Goal: Task Accomplishment & Management: Use online tool/utility

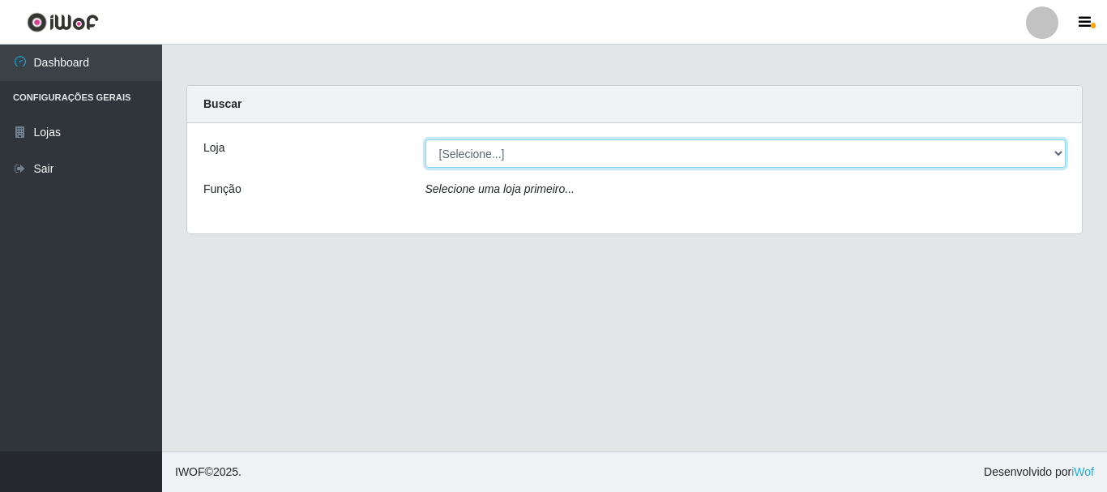
click at [481, 155] on select "[Selecione...] [GEOGRAPHIC_DATA] [GEOGRAPHIC_DATA]" at bounding box center [745, 153] width 641 height 28
select select "64"
click at [425, 139] on select "[Selecione...] [GEOGRAPHIC_DATA] [GEOGRAPHIC_DATA]" at bounding box center [745, 153] width 641 height 28
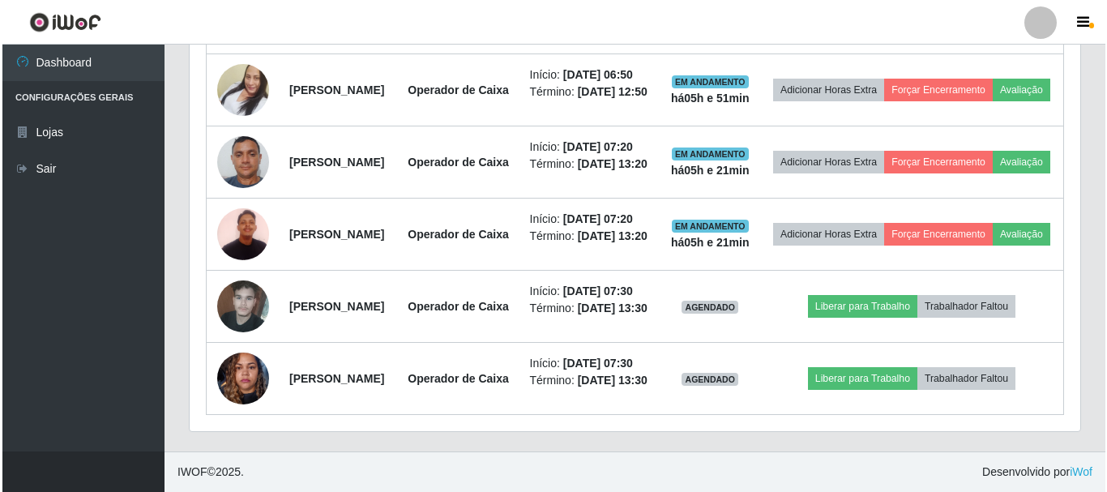
scroll to position [972, 0]
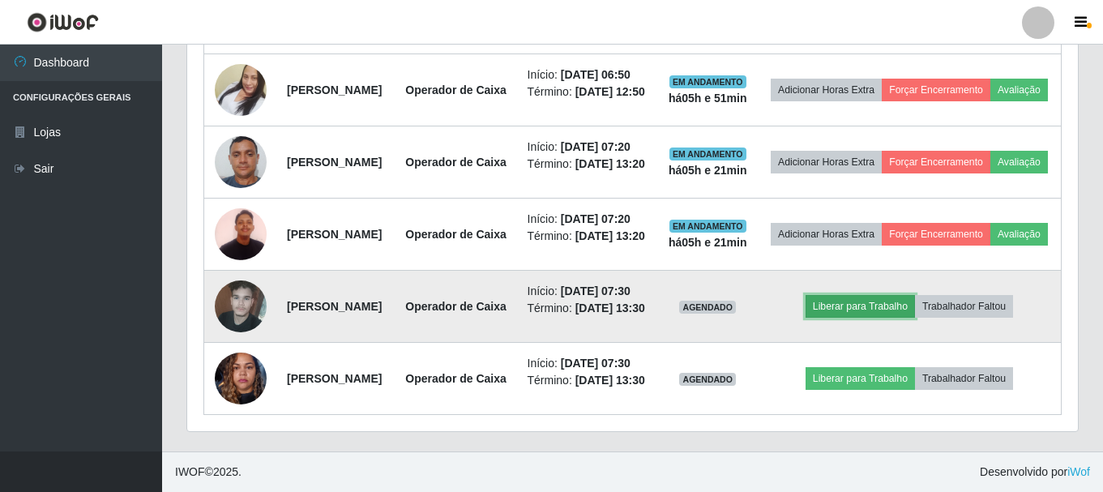
click at [899, 295] on button "Liberar para Trabalho" at bounding box center [859, 306] width 109 height 23
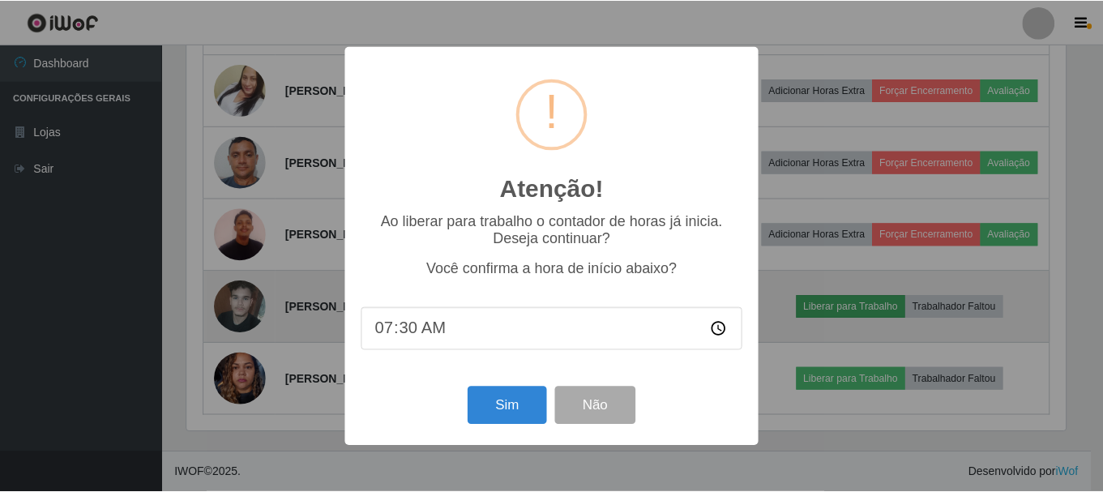
scroll to position [336, 882]
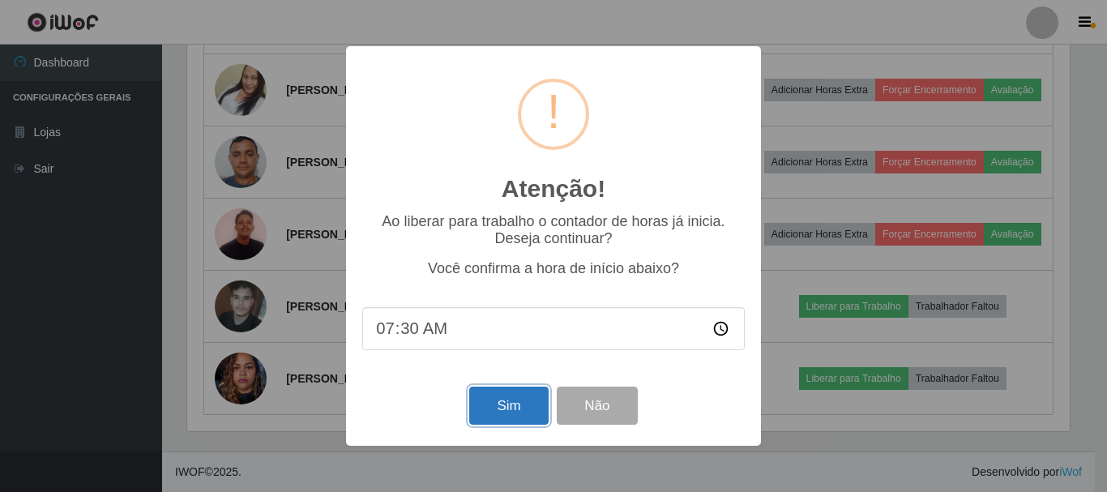
click at [527, 403] on button "Sim" at bounding box center [508, 405] width 79 height 38
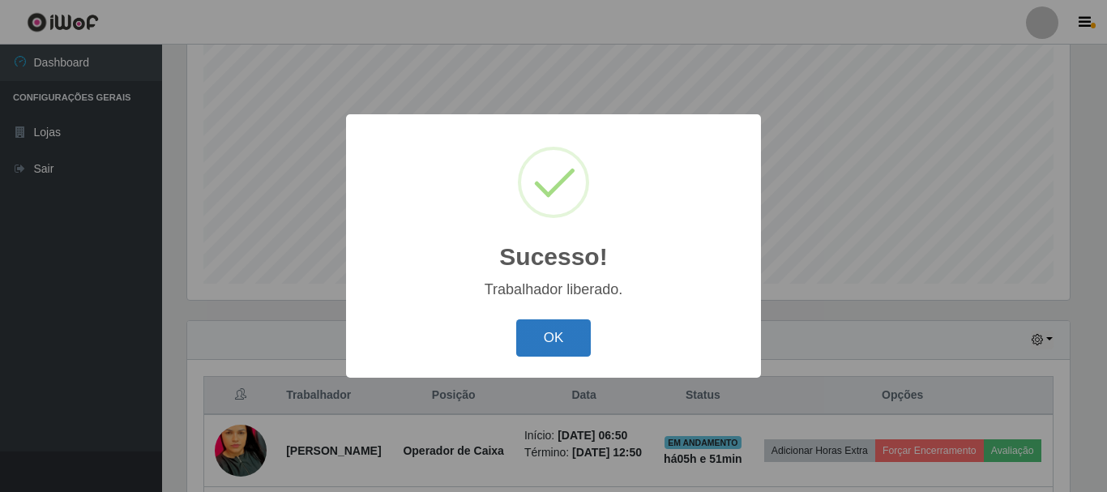
click at [559, 338] on button "OK" at bounding box center [553, 338] width 75 height 38
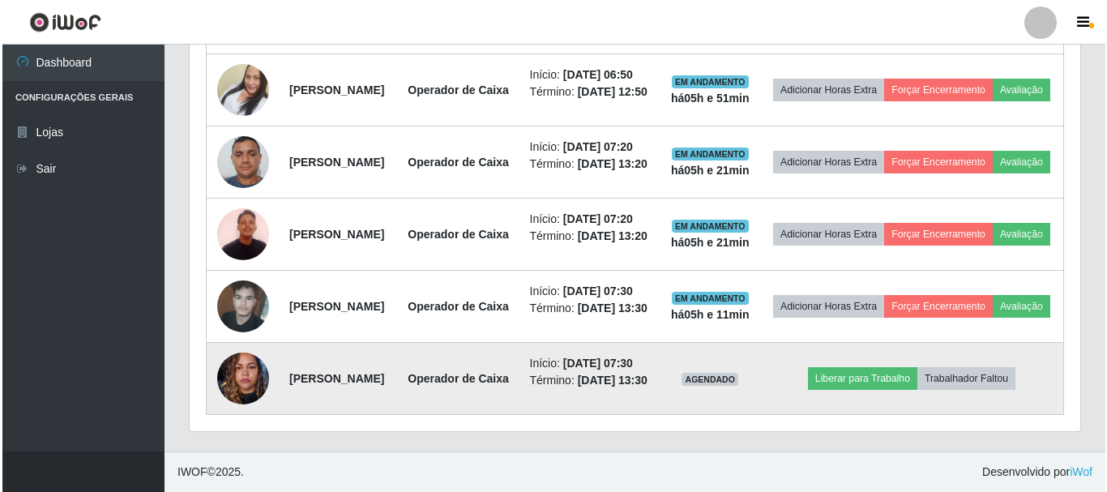
scroll to position [1005, 0]
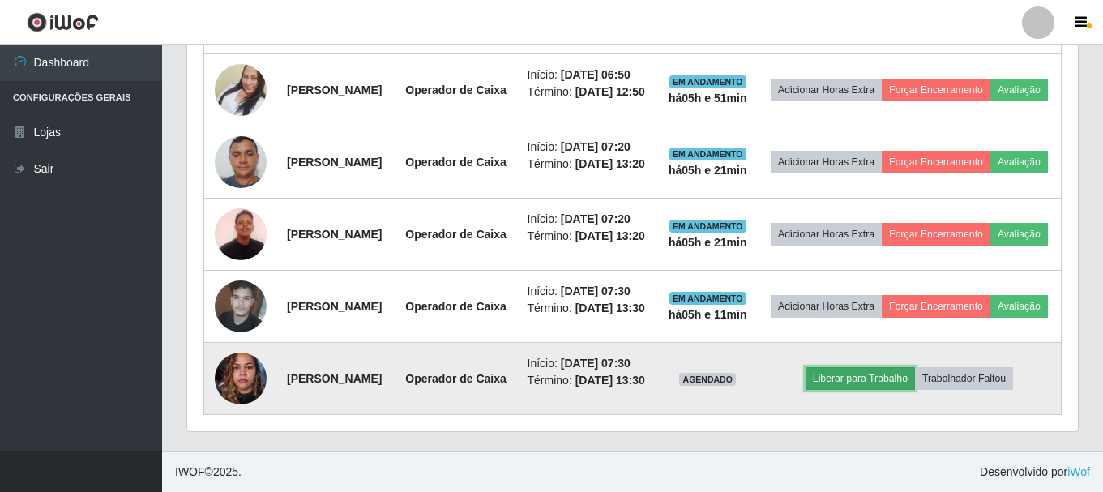
click at [907, 367] on button "Liberar para Trabalho" at bounding box center [859, 378] width 109 height 23
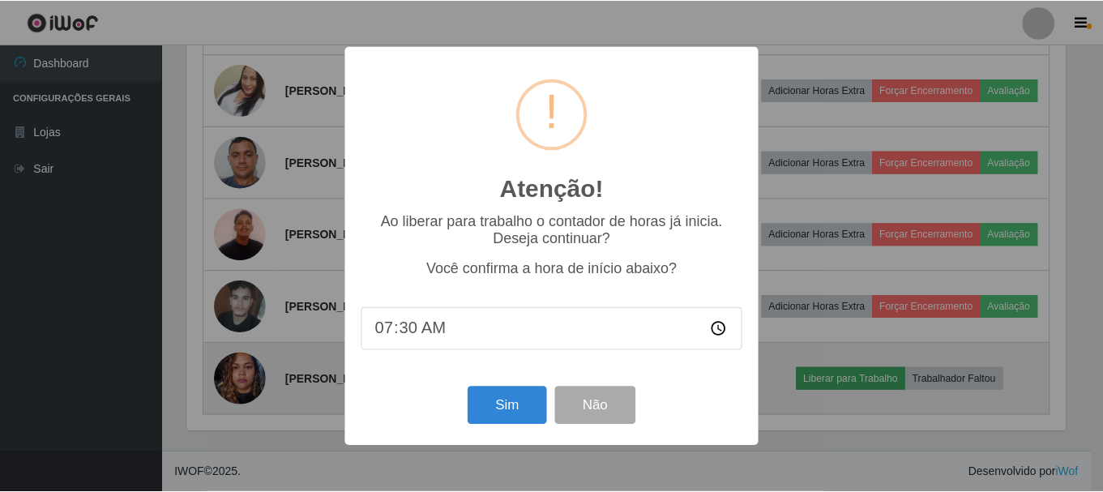
scroll to position [336, 882]
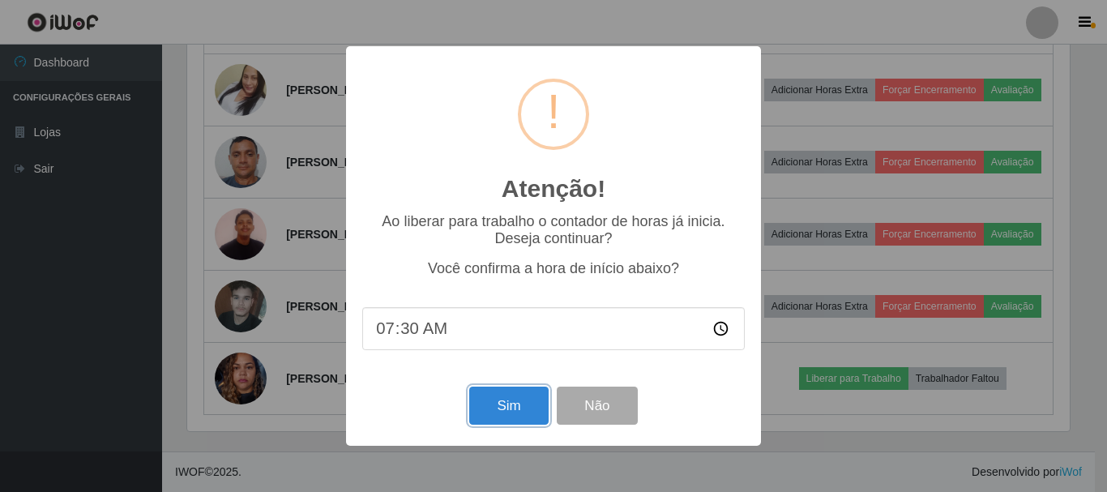
drag, startPoint x: 513, startPoint y: 421, endPoint x: 519, endPoint y: 429, distance: 10.6
click at [519, 429] on div "Sim Não" at bounding box center [553, 405] width 382 height 46
click at [527, 410] on button "Sim" at bounding box center [508, 405] width 79 height 38
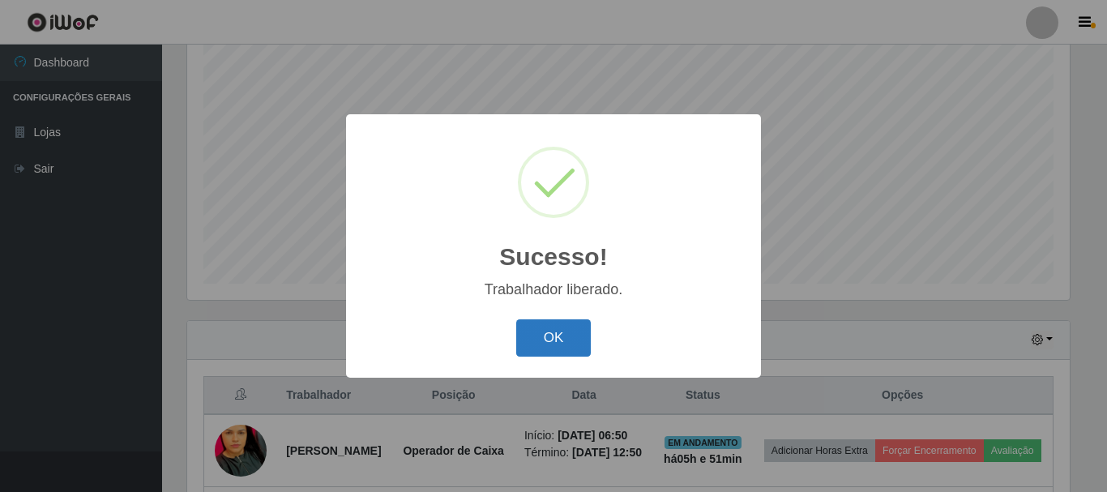
click at [554, 325] on button "OK" at bounding box center [553, 338] width 75 height 38
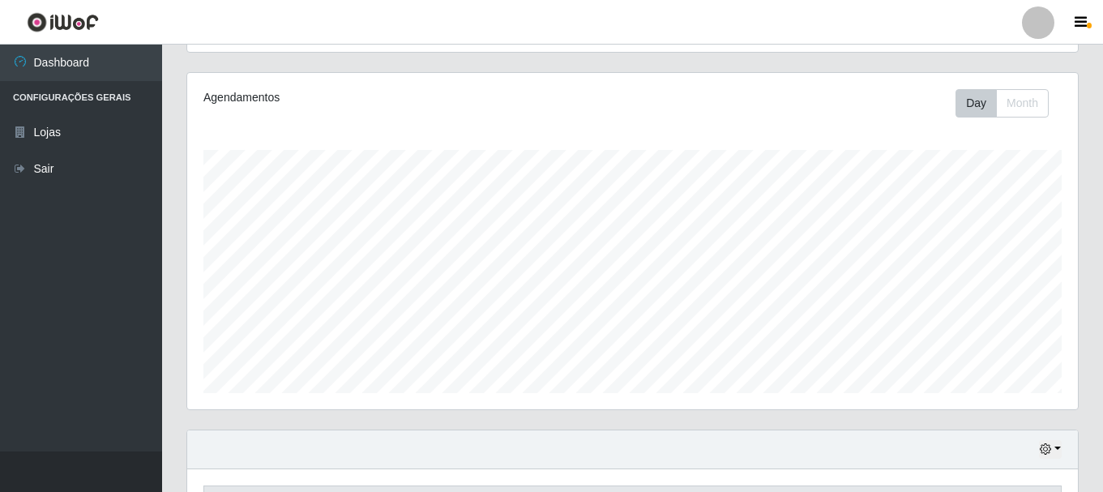
scroll to position [53, 0]
